Goal: Transaction & Acquisition: Subscribe to service/newsletter

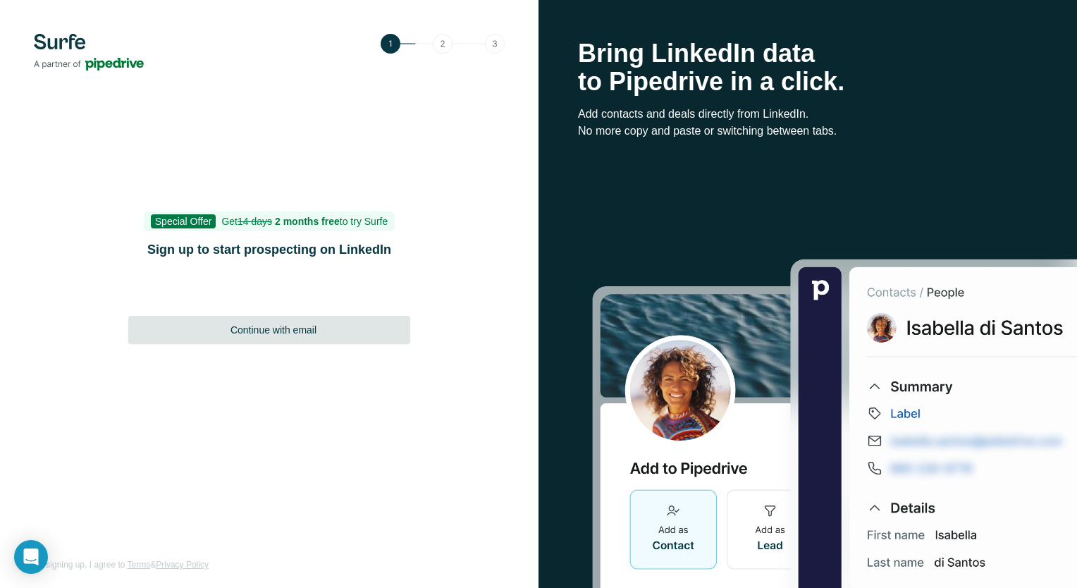
click at [314, 331] on span "Continue with email" at bounding box center [273, 330] width 86 height 14
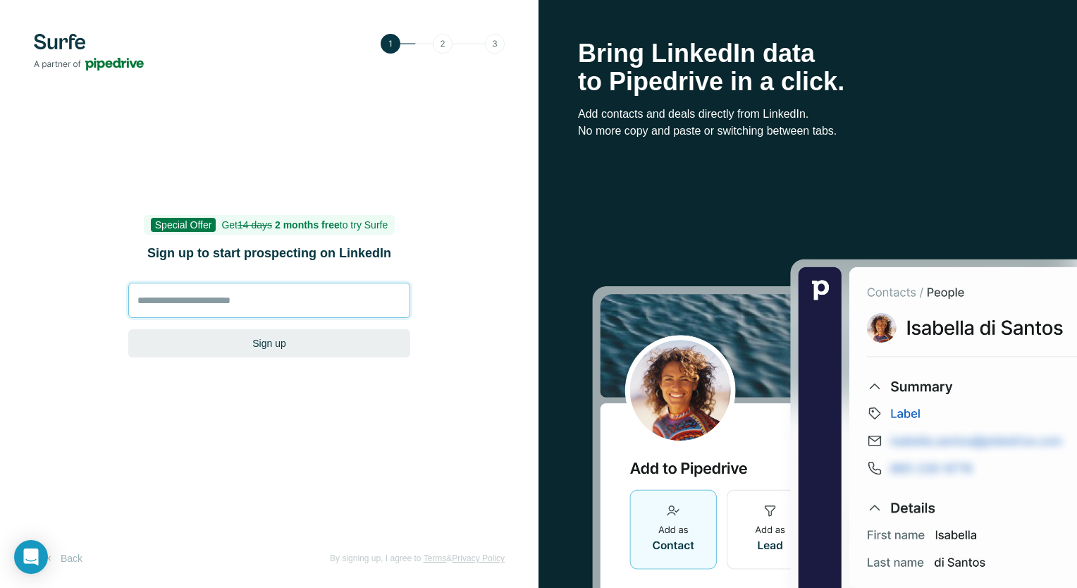
click at [254, 304] on input at bounding box center [269, 300] width 282 height 35
type input "**********"
click at [274, 342] on button "Sign up" at bounding box center [269, 343] width 282 height 28
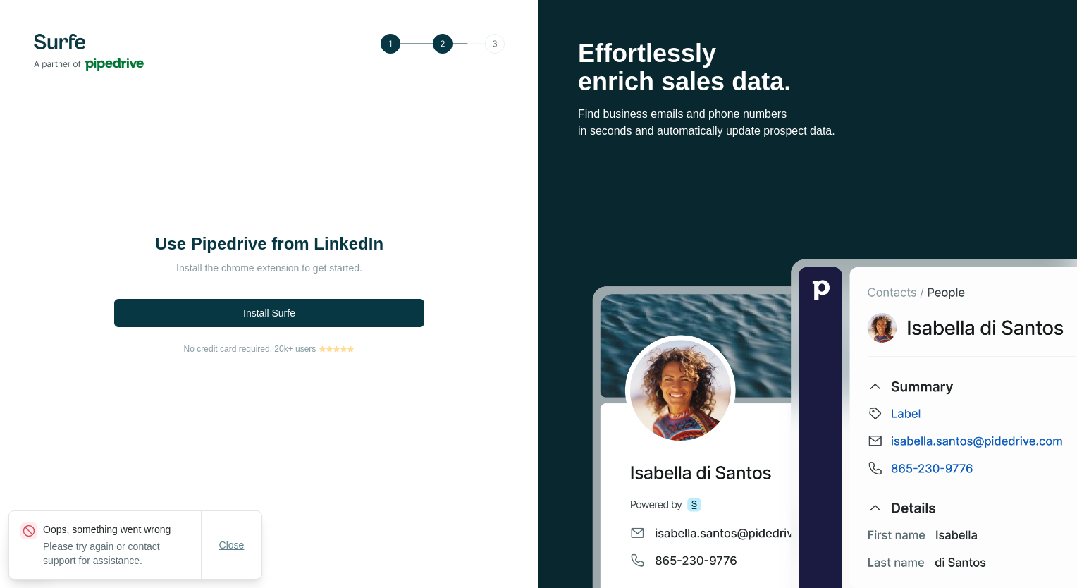
click at [232, 536] on button "Close" at bounding box center [231, 544] width 45 height 25
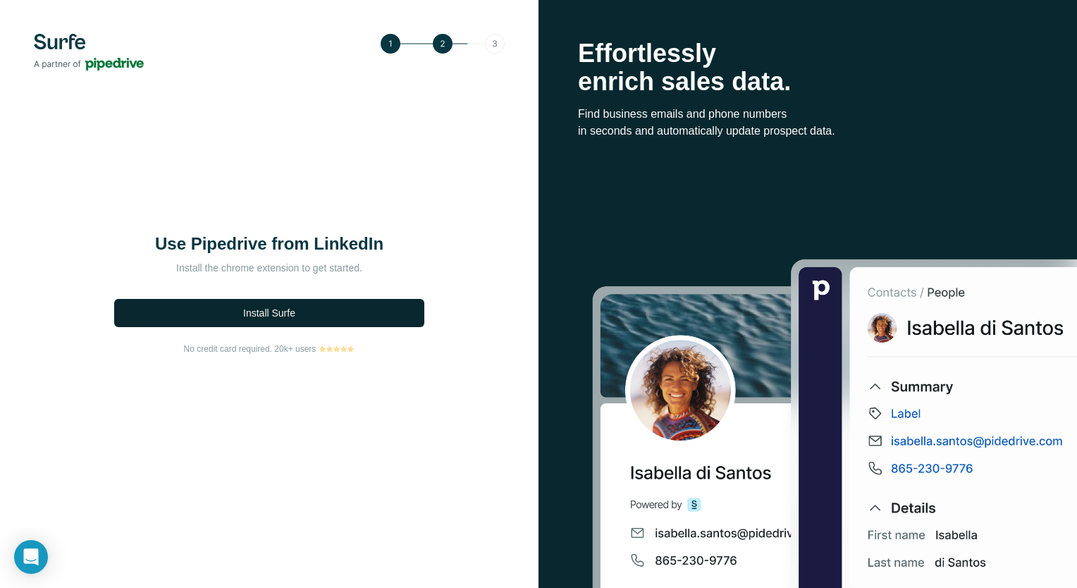
click at [275, 314] on span "Install Surfe" at bounding box center [269, 313] width 52 height 14
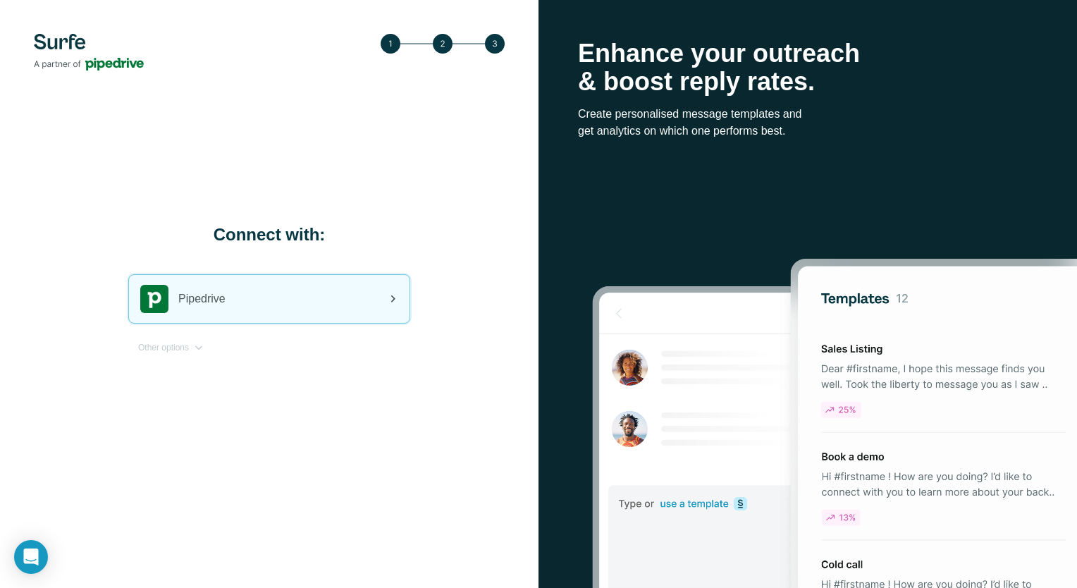
click at [299, 291] on div "Pipedrive" at bounding box center [269, 299] width 280 height 48
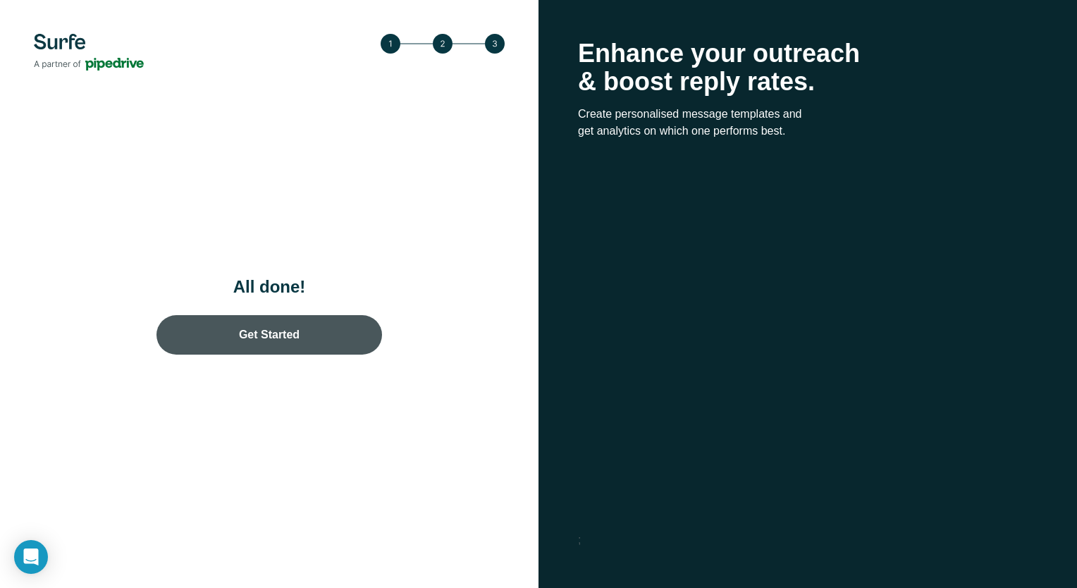
click at [290, 337] on link "Get Started" at bounding box center [268, 334] width 225 height 39
